Goal: Navigation & Orientation: Find specific page/section

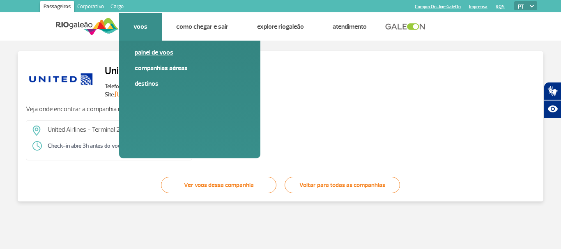
click at [143, 50] on link "Painel de voos" at bounding box center [190, 52] width 110 height 9
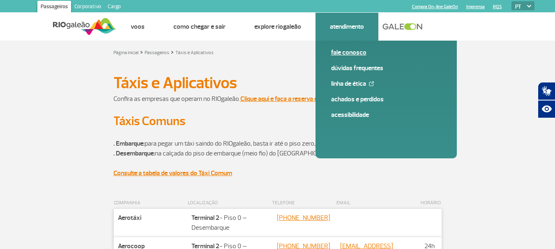
click at [340, 52] on link "Fale conosco" at bounding box center [386, 52] width 110 height 9
